Goal: Task Accomplishment & Management: Manage account settings

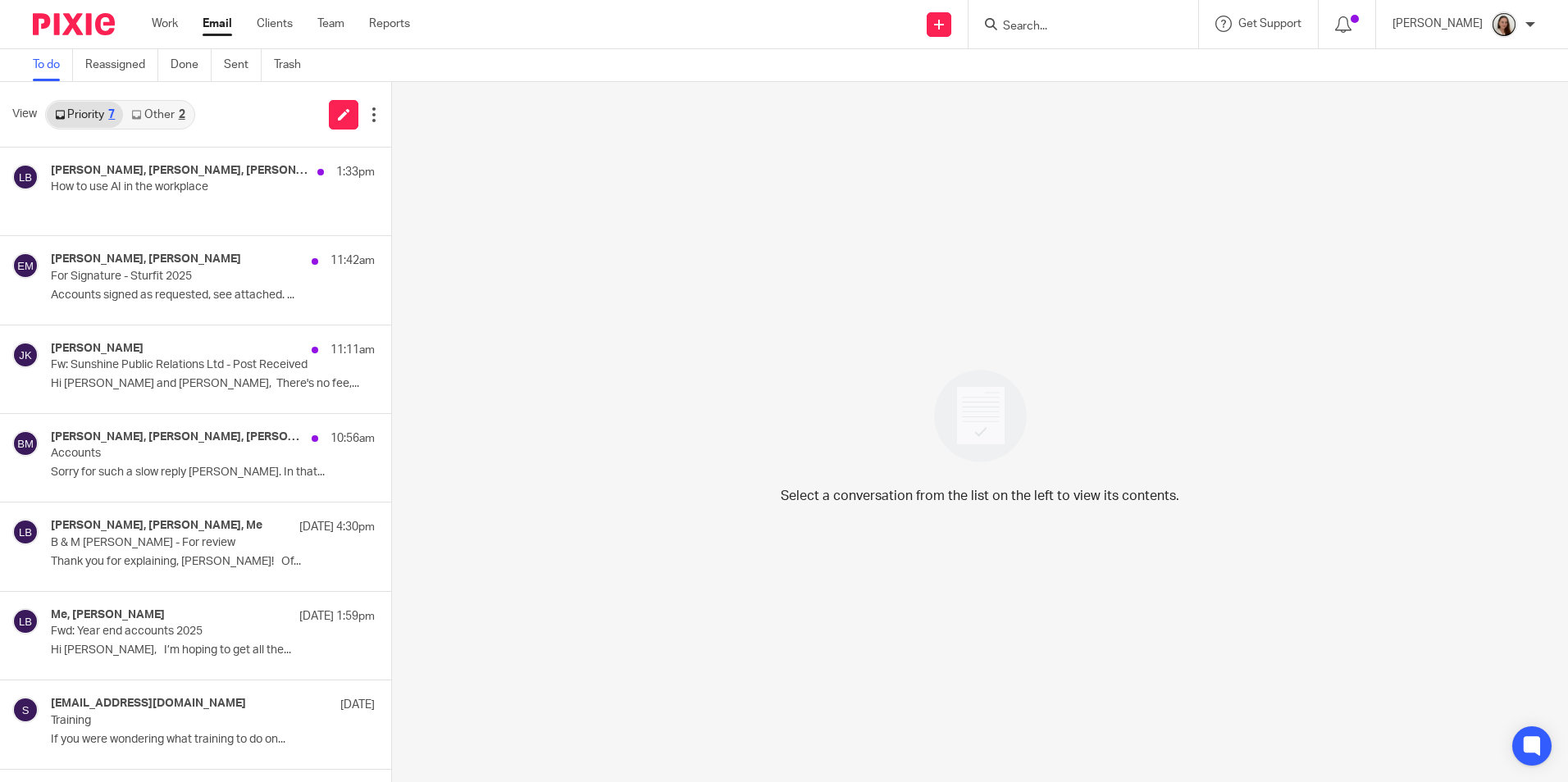
click at [210, 21] on link "Email" at bounding box center [217, 24] width 30 height 17
click at [209, 176] on h4 "[PERSON_NAME], [PERSON_NAME], [PERSON_NAME], [PERSON_NAME], [PERSON_NAME], [PER…" at bounding box center [155, 171] width 210 height 14
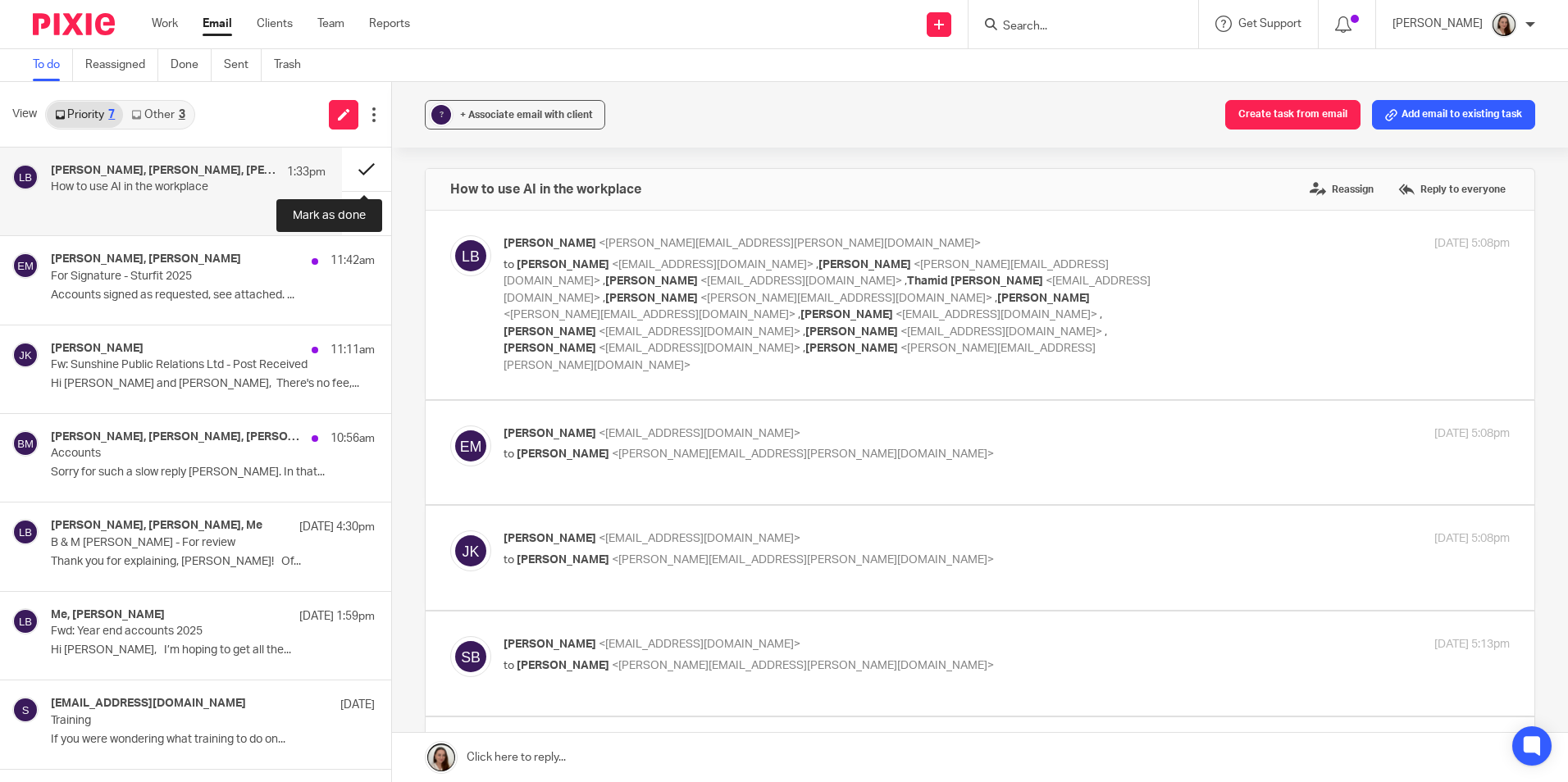
click at [361, 163] on button at bounding box center [367, 169] width 49 height 44
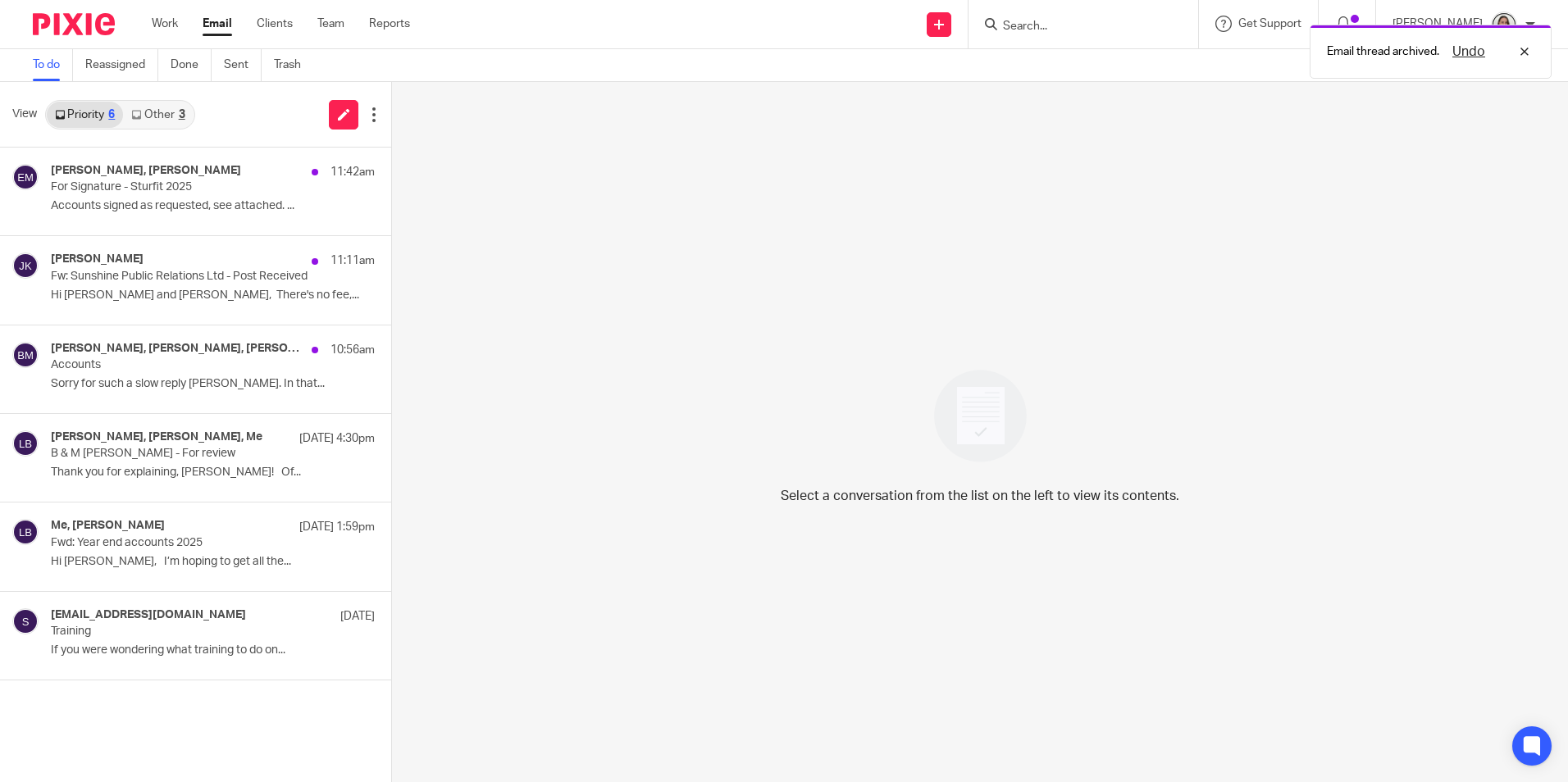
click at [171, 112] on link "Other 3" at bounding box center [158, 115] width 70 height 26
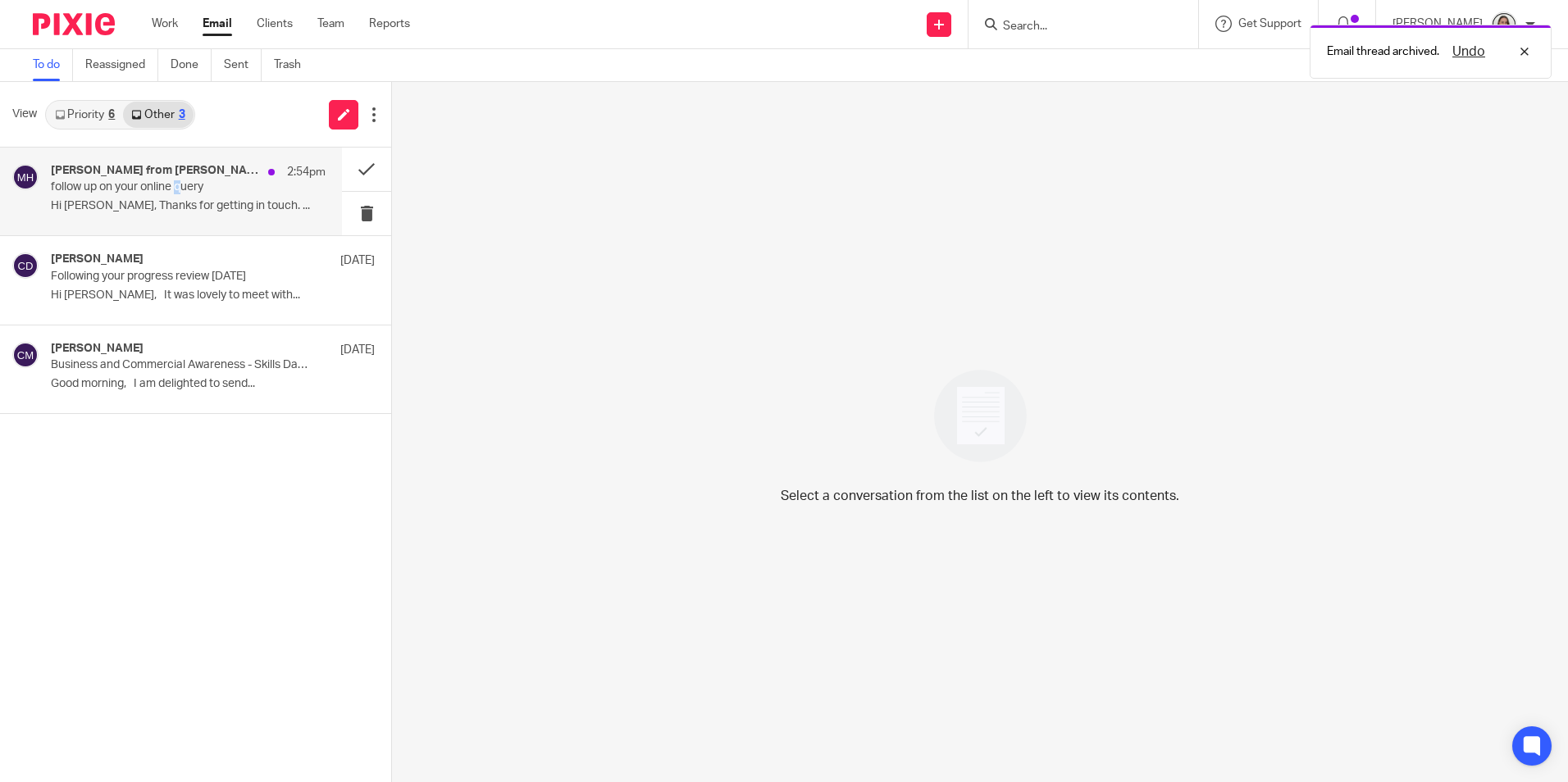
click at [182, 189] on p "follow up on your online query" at bounding box center [161, 188] width 220 height 14
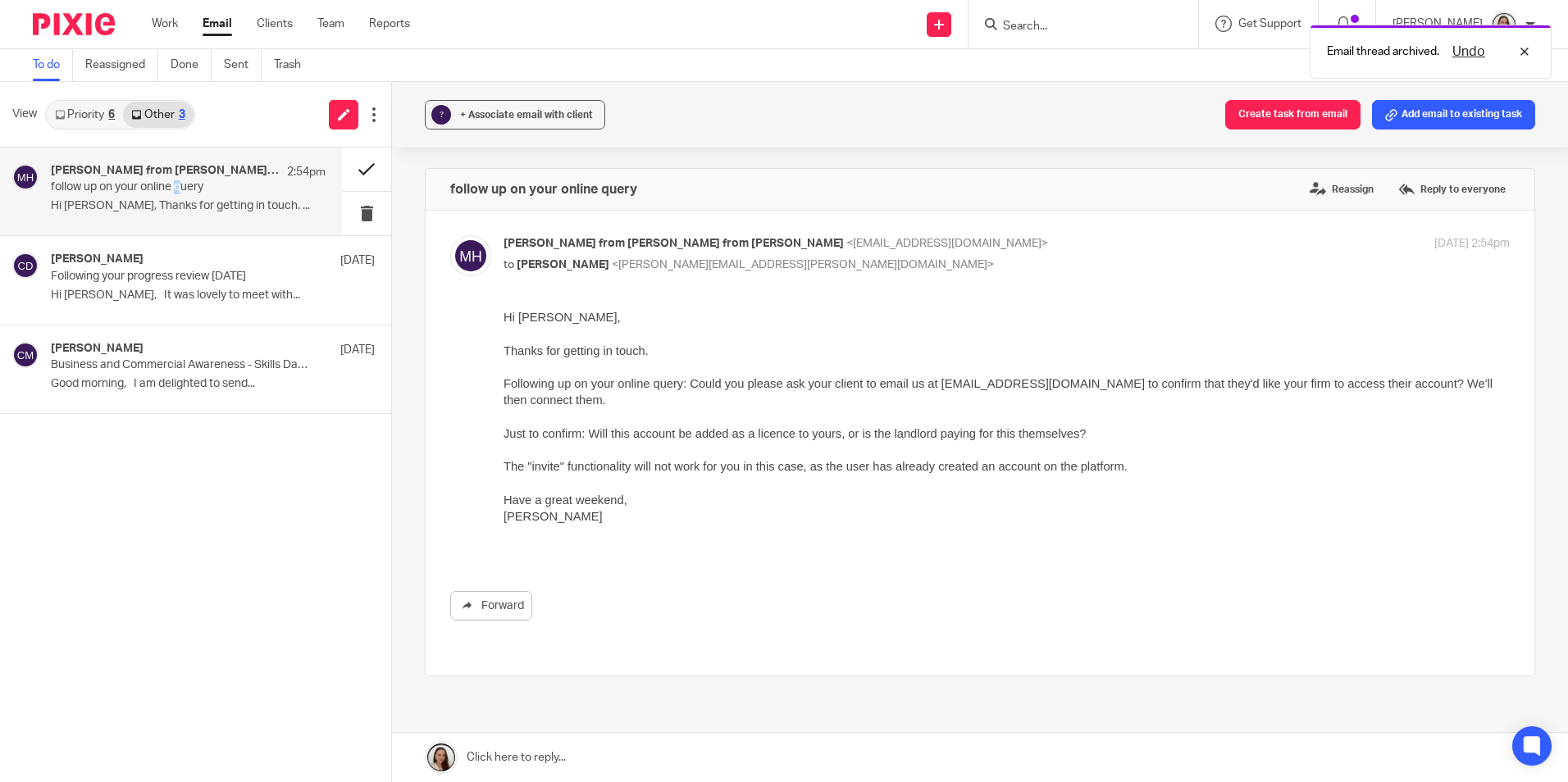
drag, startPoint x: 182, startPoint y: 189, endPoint x: 344, endPoint y: 175, distance: 162.6
click at [361, 166] on button at bounding box center [367, 169] width 49 height 44
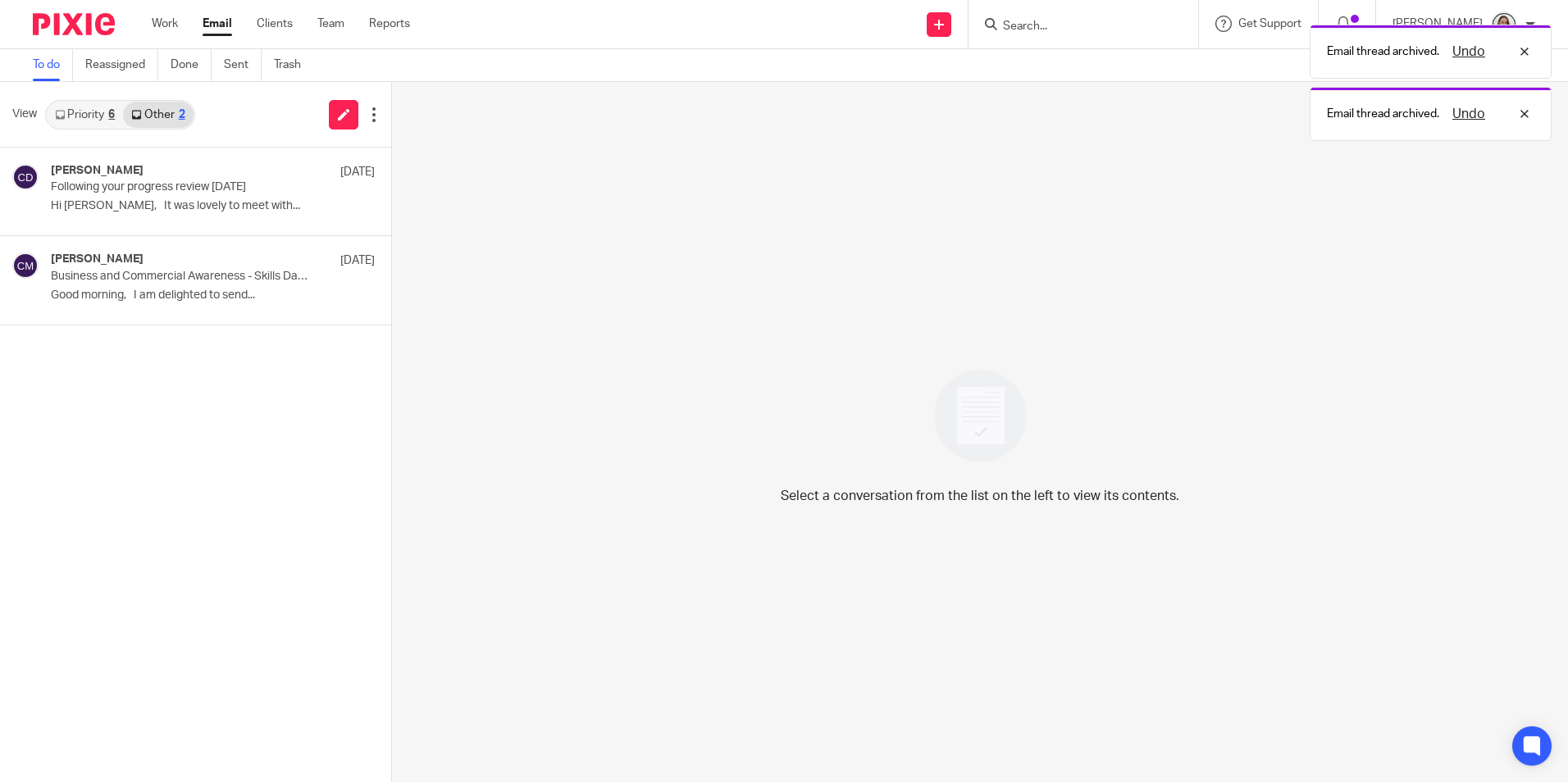
drag, startPoint x: 100, startPoint y: 103, endPoint x: 100, endPoint y: 114, distance: 11.0
click at [98, 103] on link "Priority 6" at bounding box center [85, 115] width 76 height 26
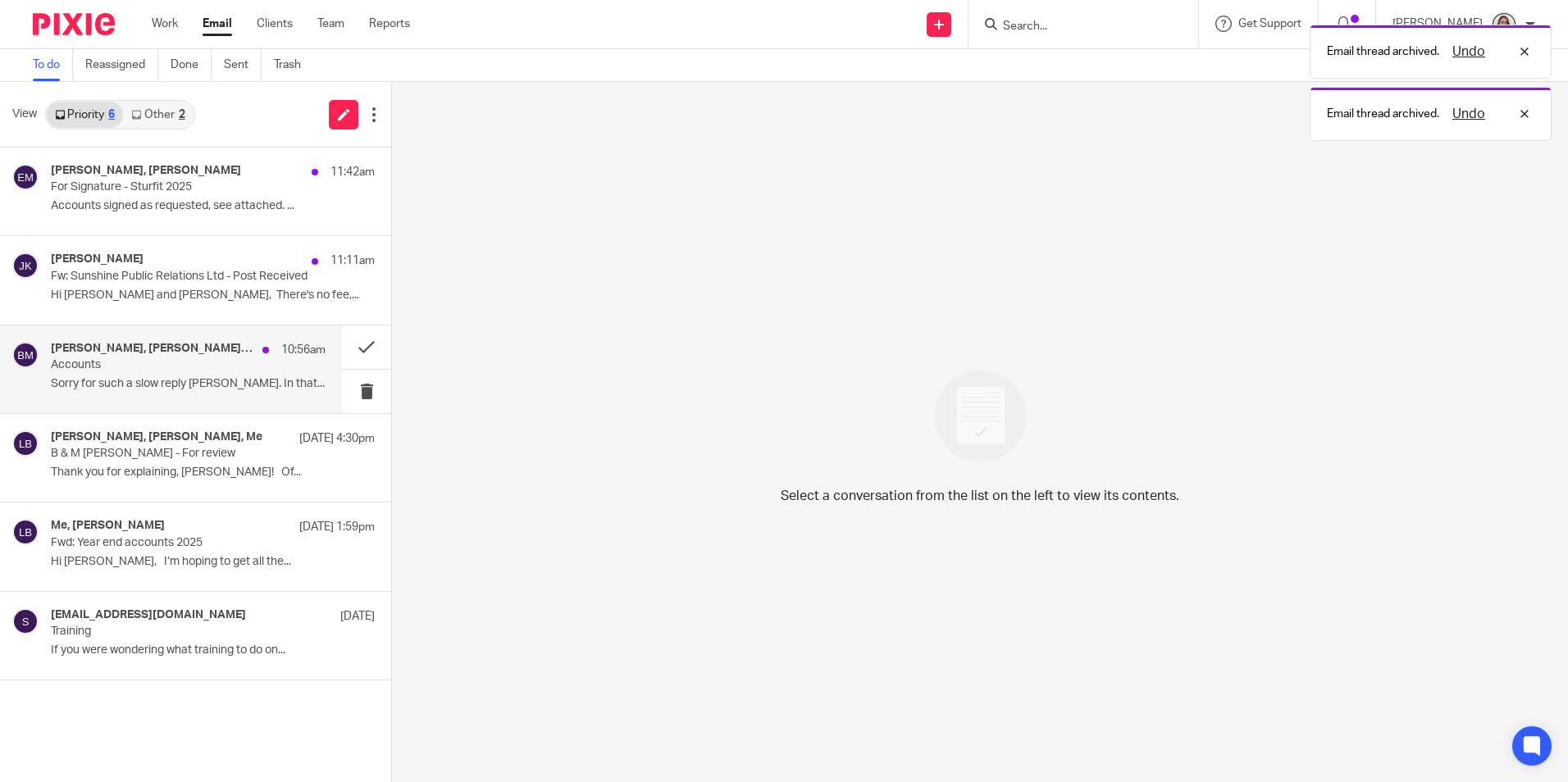
click at [127, 380] on p "Sorry for such a slow reply [PERSON_NAME]. In that..." at bounding box center [188, 384] width 275 height 14
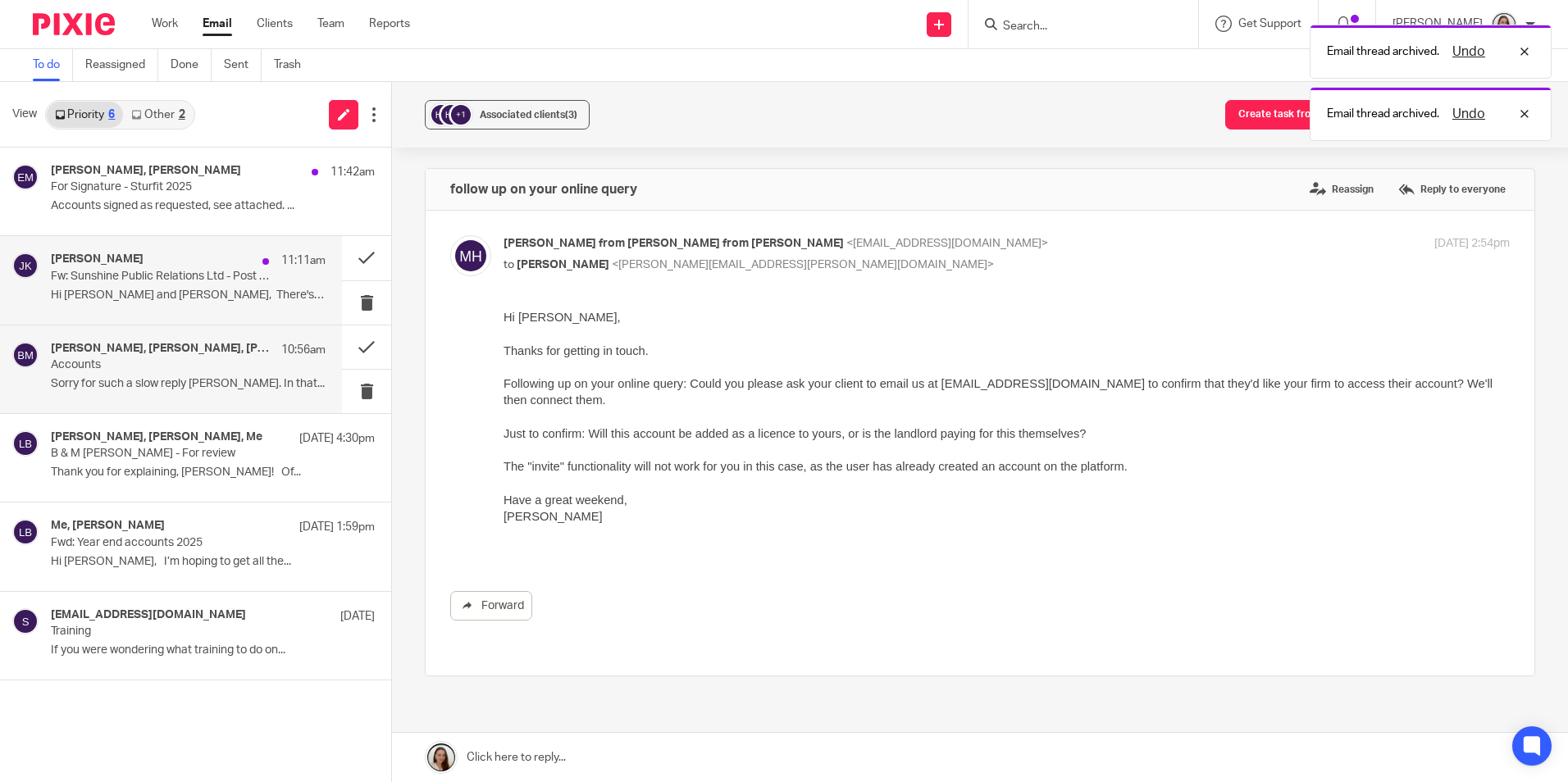
click at [141, 286] on div "[PERSON_NAME] 11:11am Fw: Sunshine Public Relations Ltd - Post Received Hi [PER…" at bounding box center [188, 279] width 275 height 55
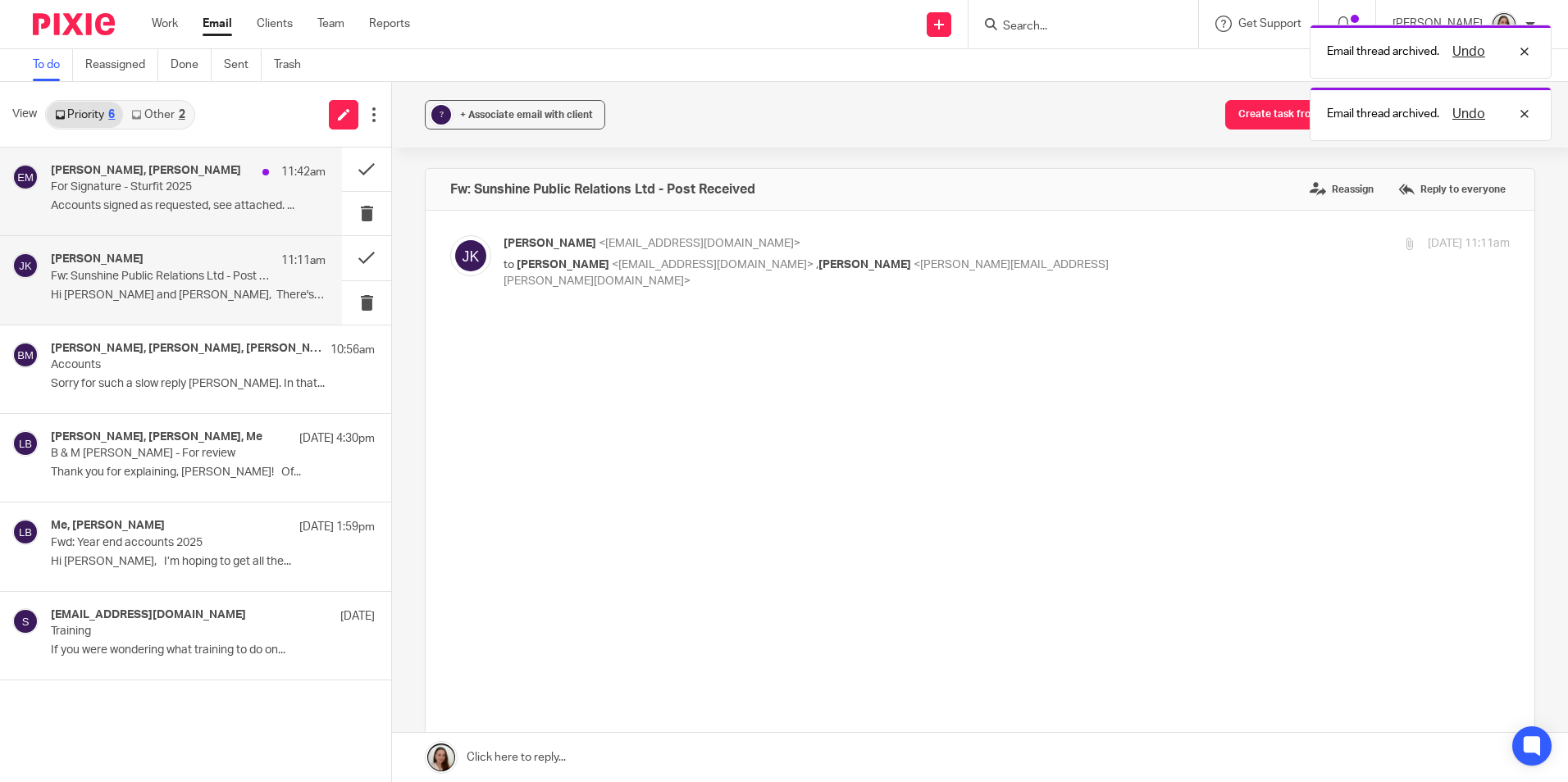
click at [162, 195] on p "For Signature - Sturfit 2025" at bounding box center [161, 188] width 220 height 14
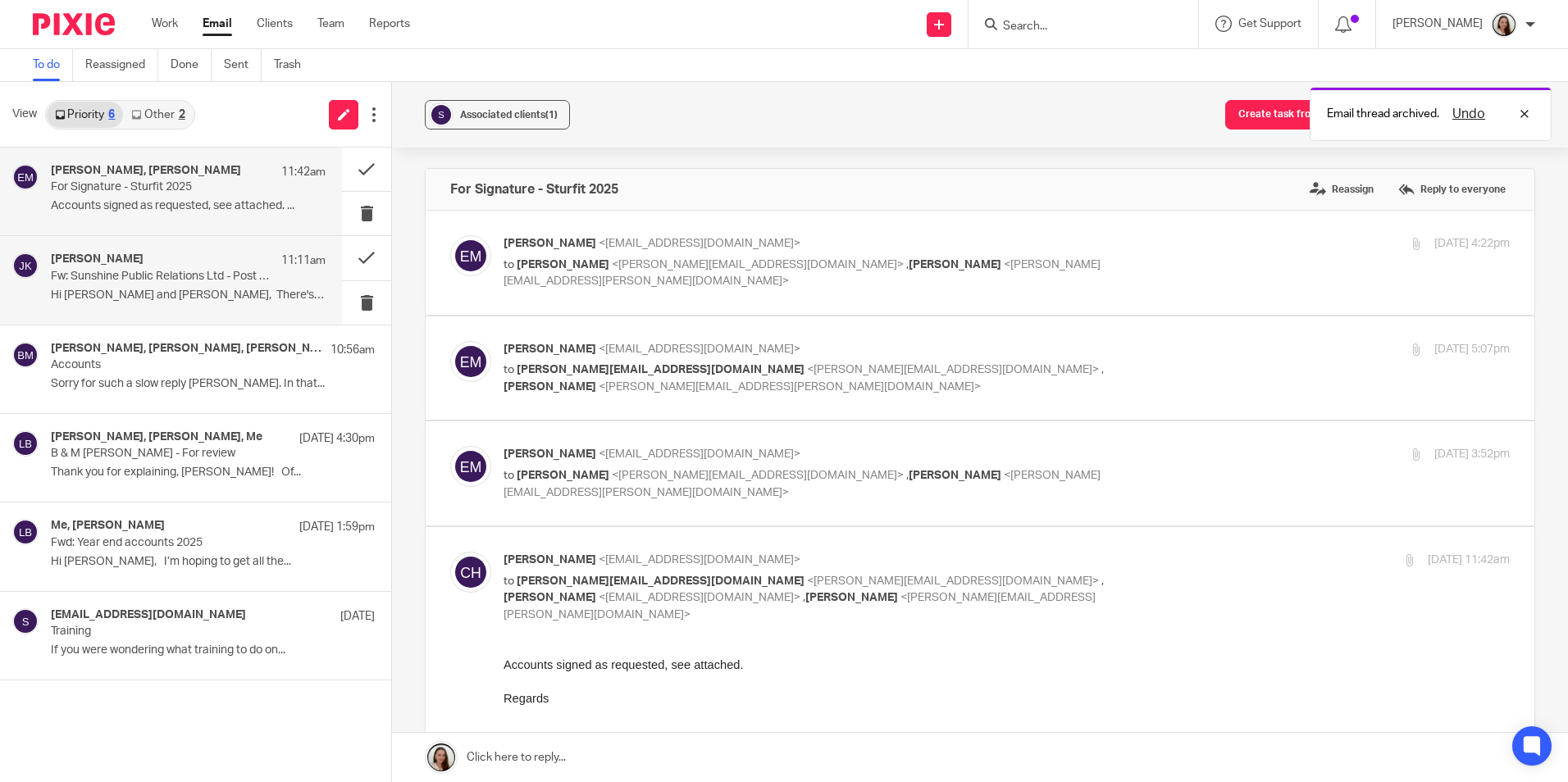
click at [165, 283] on p "Fw: Sunshine Public Relations Ltd - Post Received" at bounding box center [161, 277] width 220 height 14
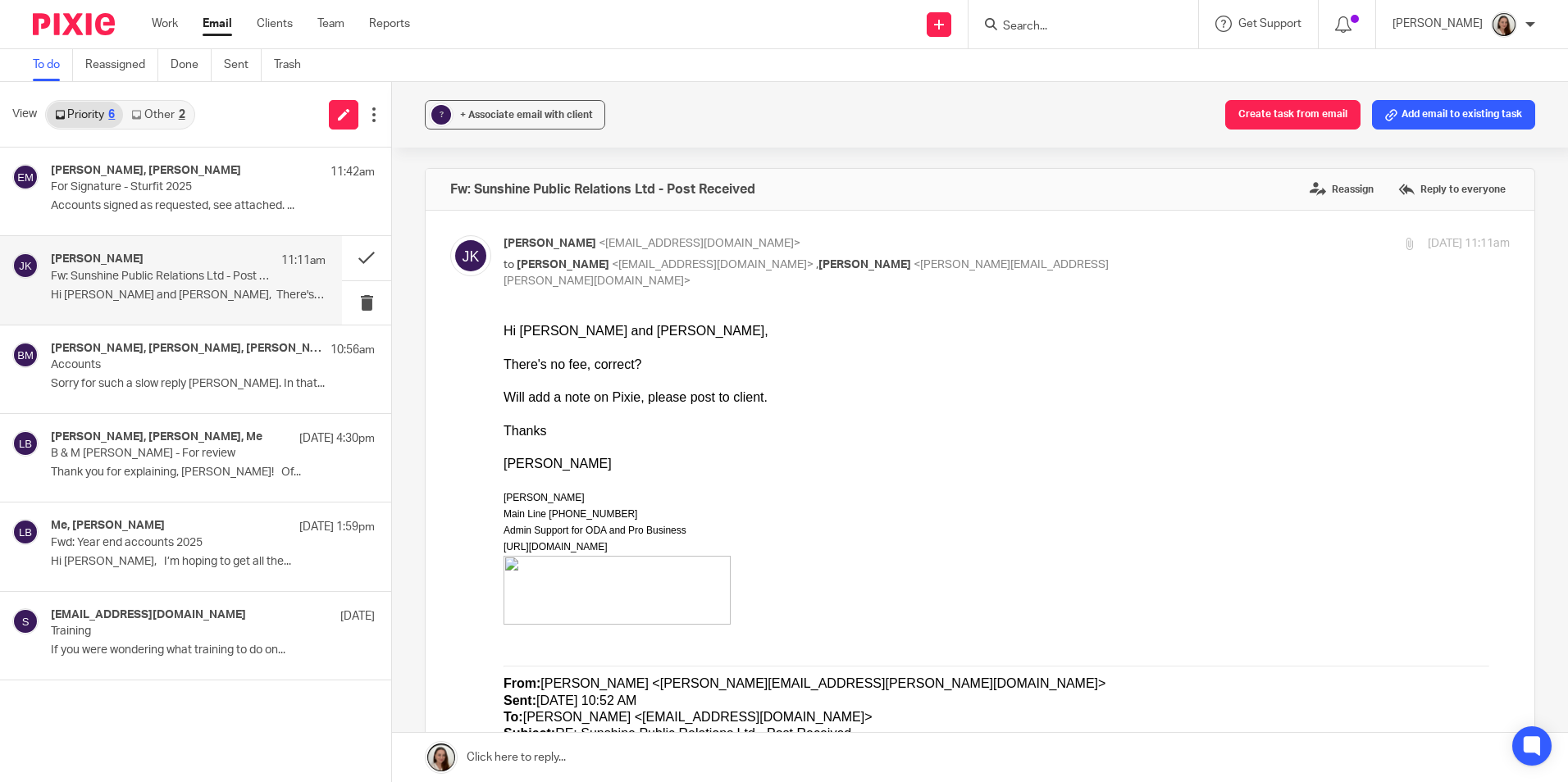
click at [180, 113] on div "2" at bounding box center [182, 114] width 7 height 11
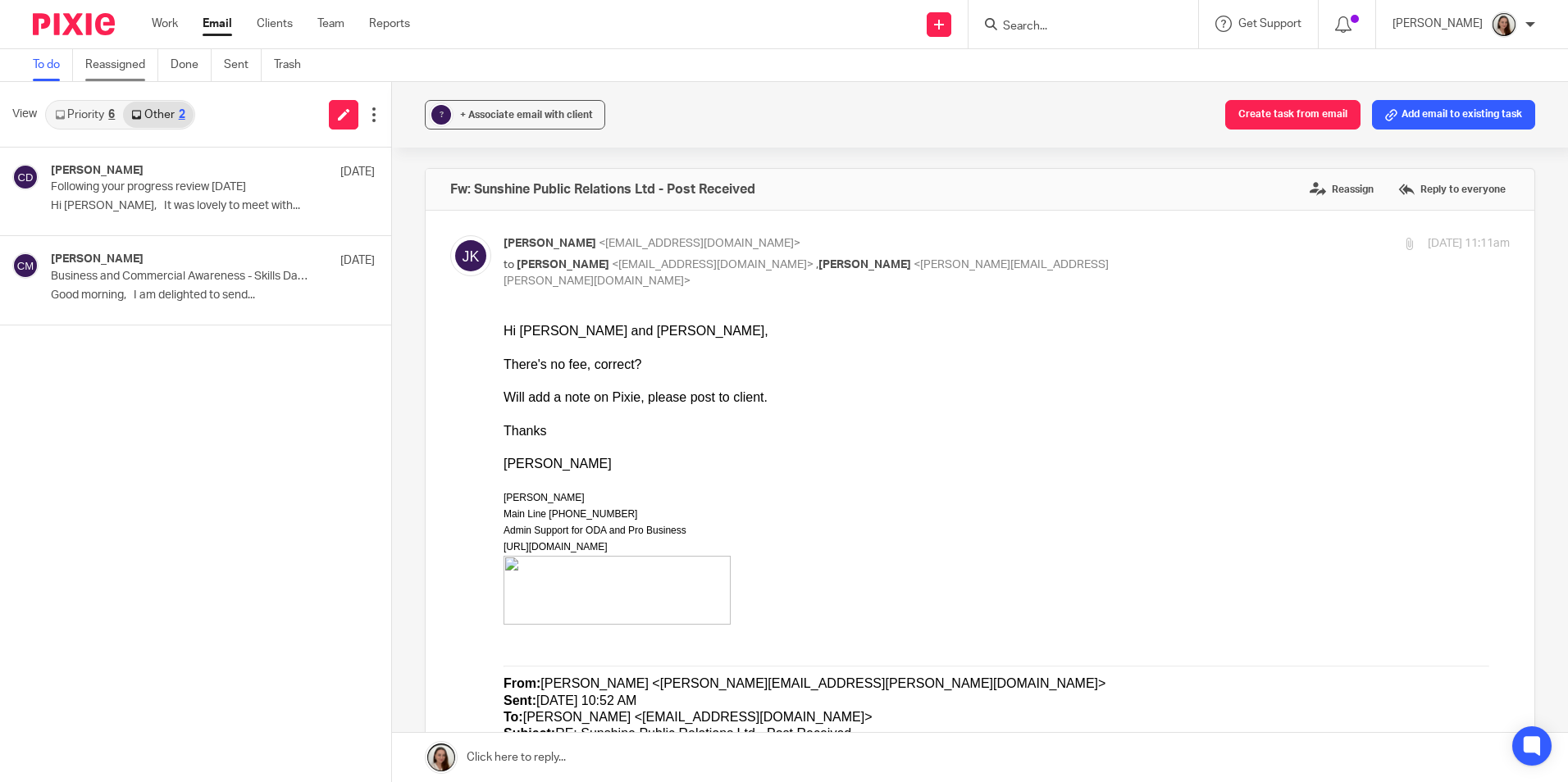
drag, startPoint x: 109, startPoint y: 112, endPoint x: 137, endPoint y: 79, distance: 43.3
click at [108, 110] on link "Priority 6" at bounding box center [85, 115] width 76 height 26
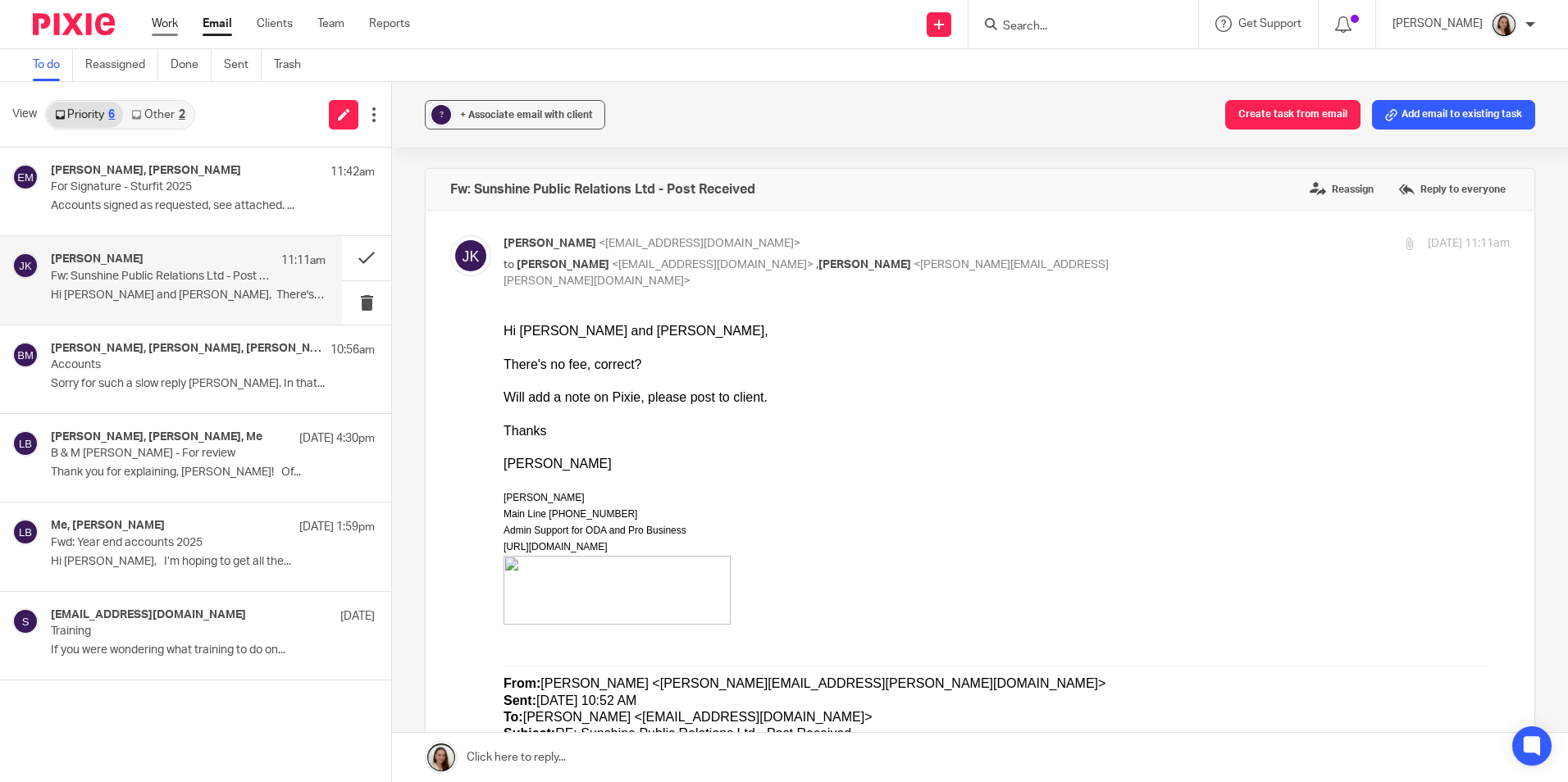
click at [153, 24] on link "Work" at bounding box center [165, 24] width 26 height 17
